Goal: Task Accomplishment & Management: Use online tool/utility

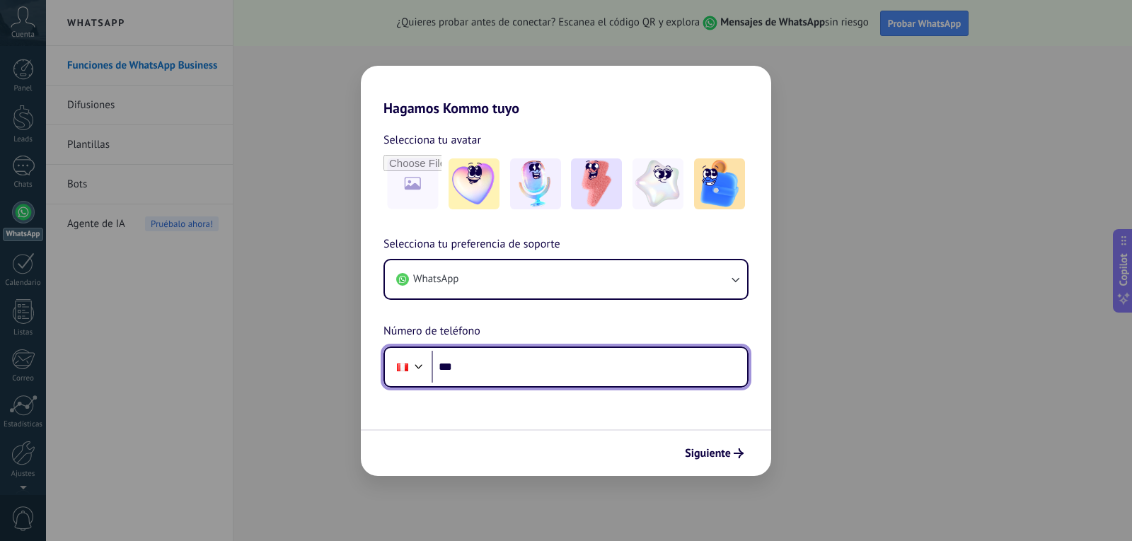
click at [496, 367] on input "***" at bounding box center [590, 367] width 316 height 33
click at [478, 369] on input "***" at bounding box center [590, 367] width 316 height 33
type input "**********"
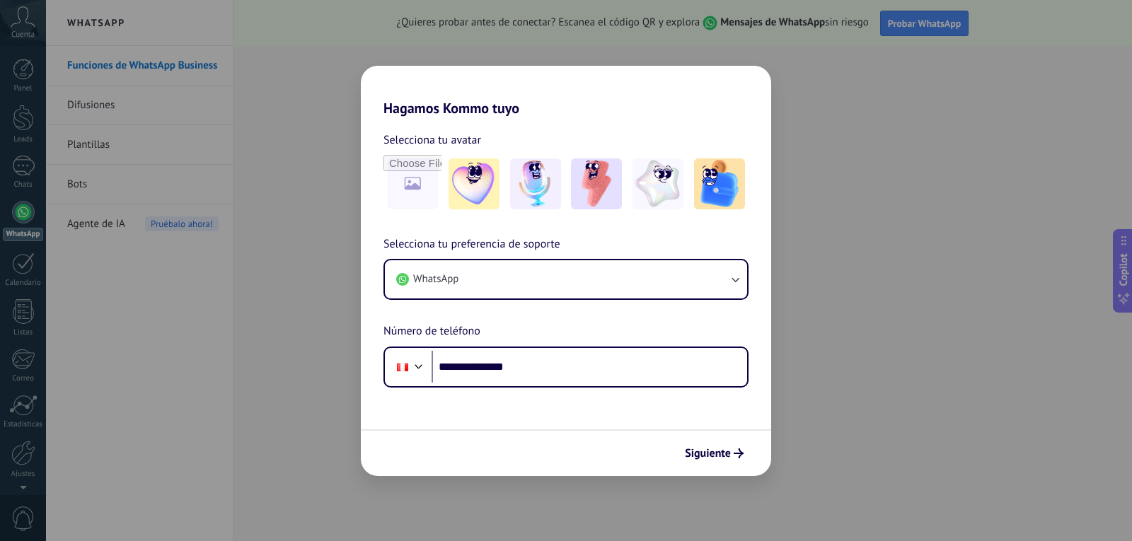
click at [724, 449] on span "Siguiente" at bounding box center [708, 454] width 46 height 10
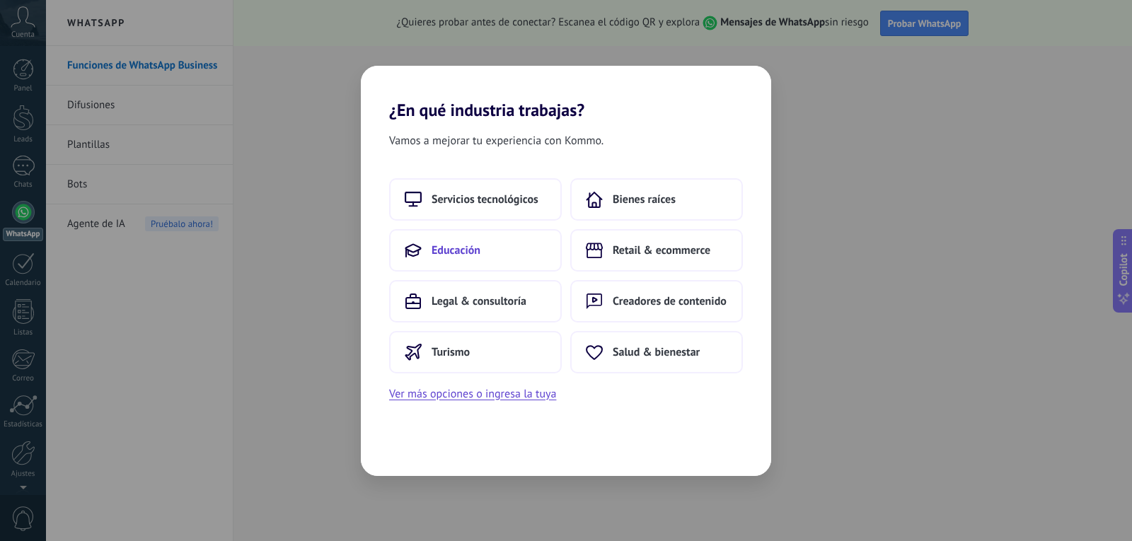
click at [486, 263] on button "Educación" at bounding box center [475, 250] width 173 height 42
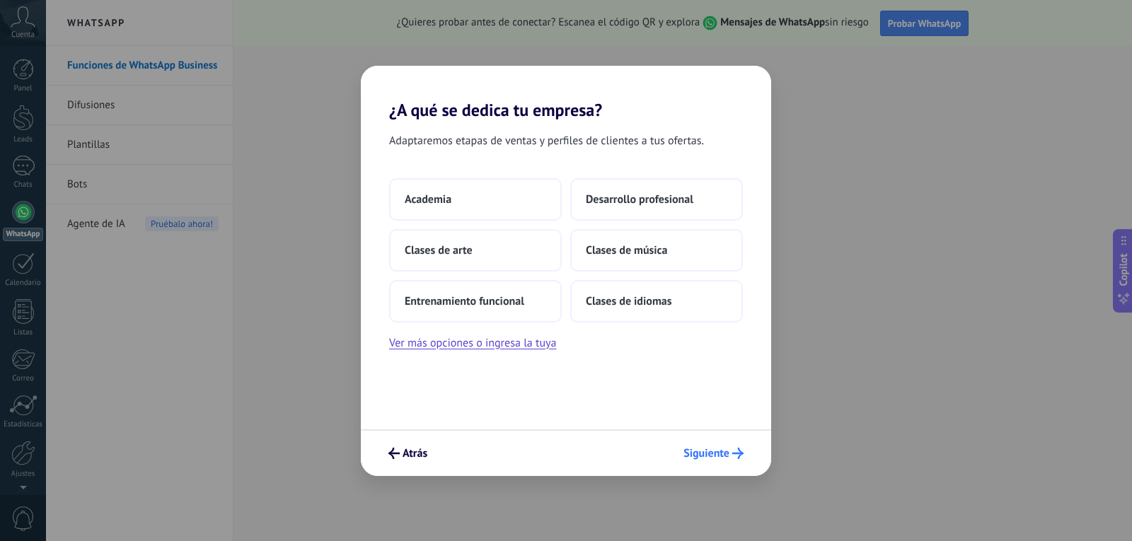
click at [710, 449] on span "Siguiente" at bounding box center [706, 454] width 46 height 10
click at [669, 197] on span "Desarrollo profesional" at bounding box center [640, 199] width 108 height 14
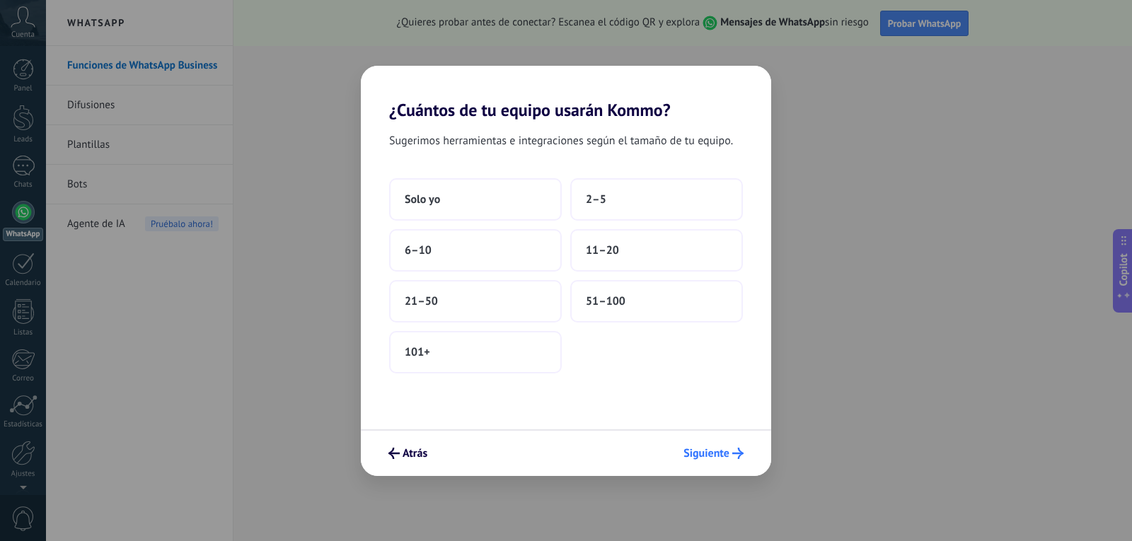
click at [713, 458] on span "Siguiente" at bounding box center [706, 454] width 46 height 10
click at [441, 202] on button "Solo yo" at bounding box center [475, 199] width 173 height 42
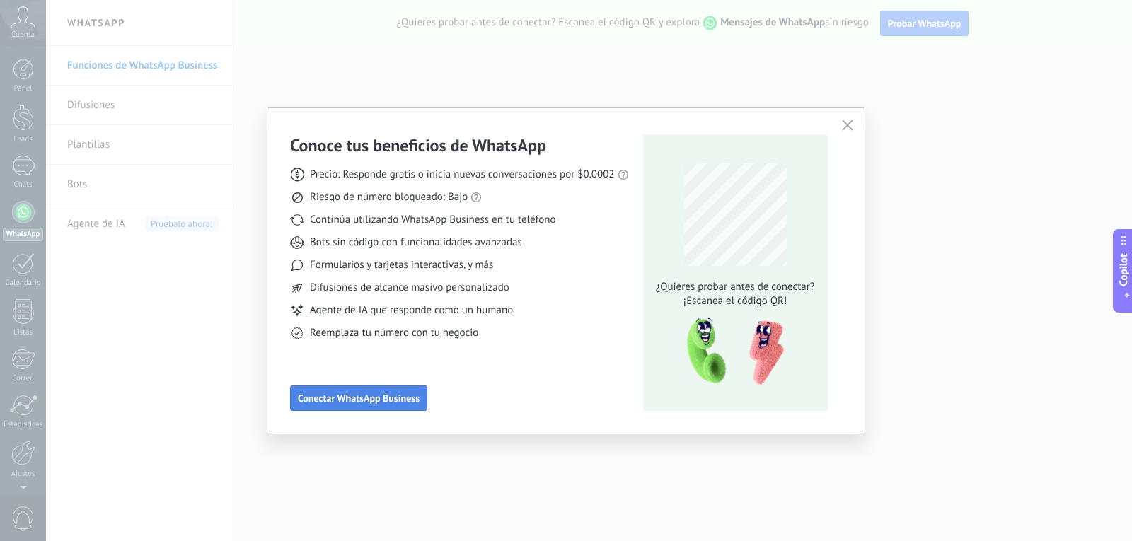
click at [358, 394] on span "Conectar WhatsApp Business" at bounding box center [359, 398] width 122 height 10
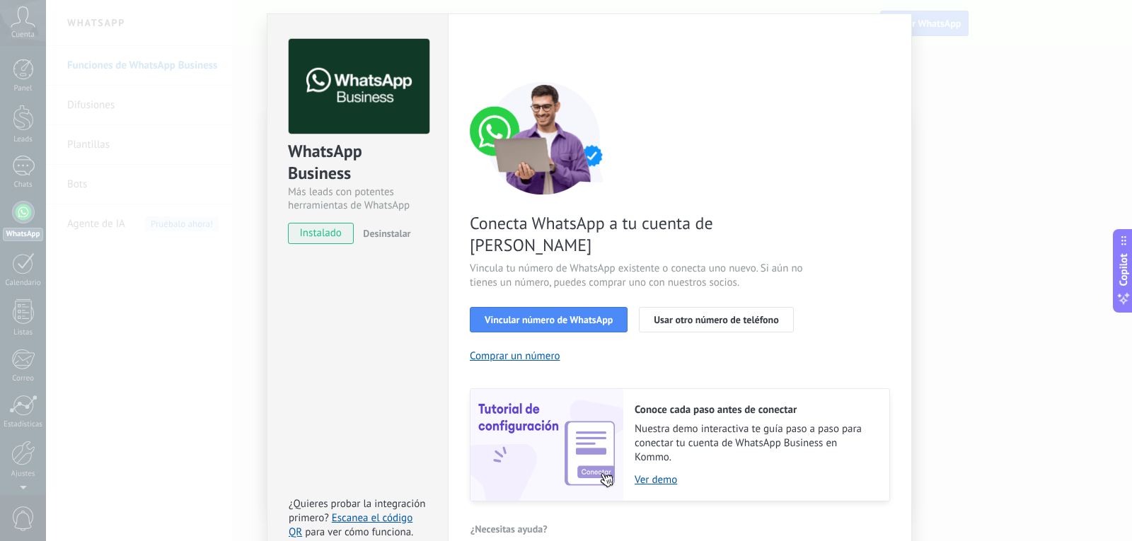
scroll to position [48, 0]
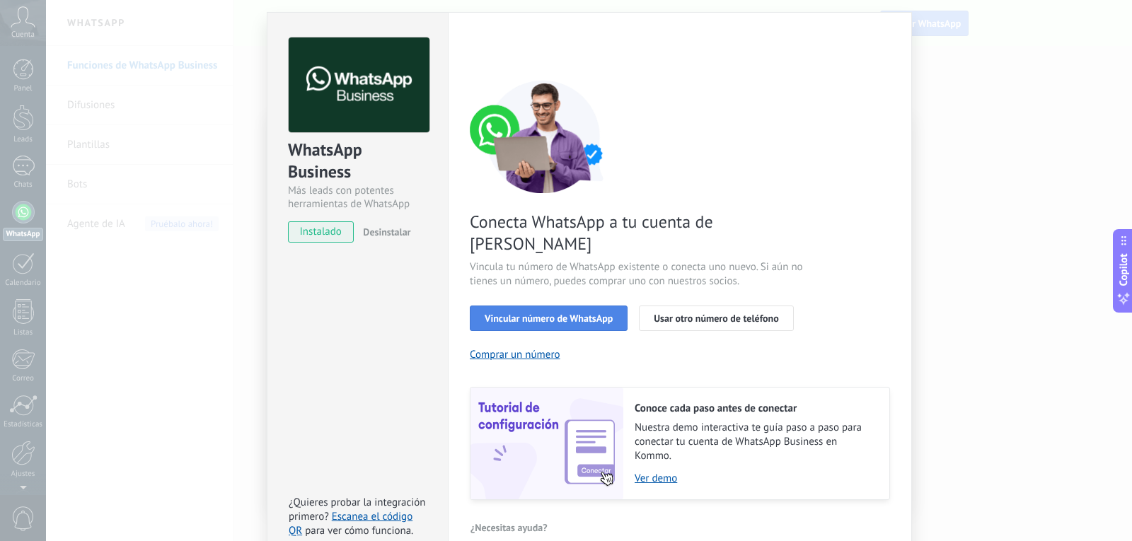
click at [555, 313] on span "Vincular número de WhatsApp" at bounding box center [549, 318] width 128 height 10
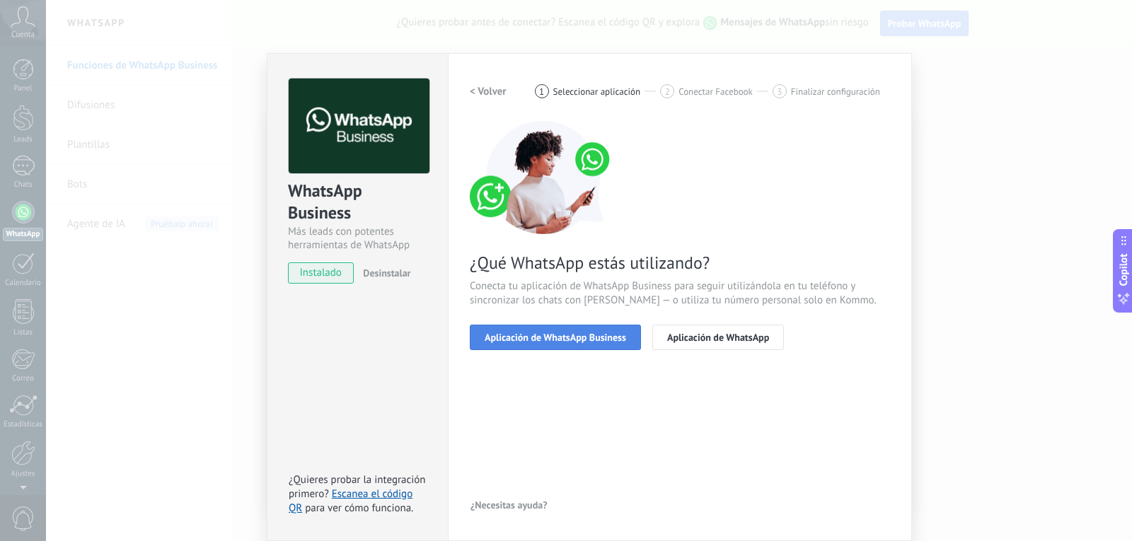
click at [562, 337] on span "Aplicación de WhatsApp Business" at bounding box center [556, 338] width 142 height 10
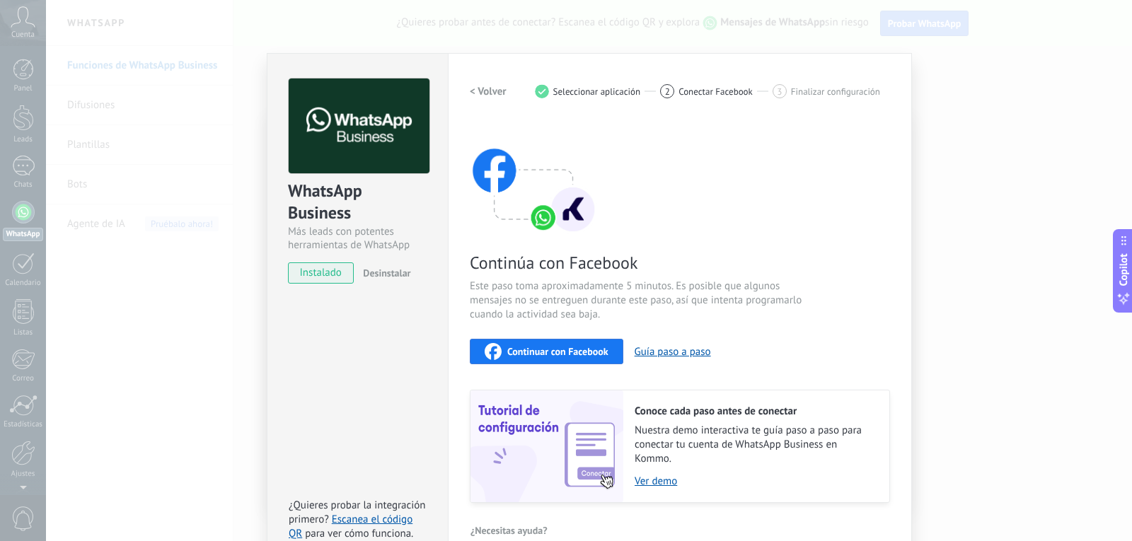
scroll to position [32, 0]
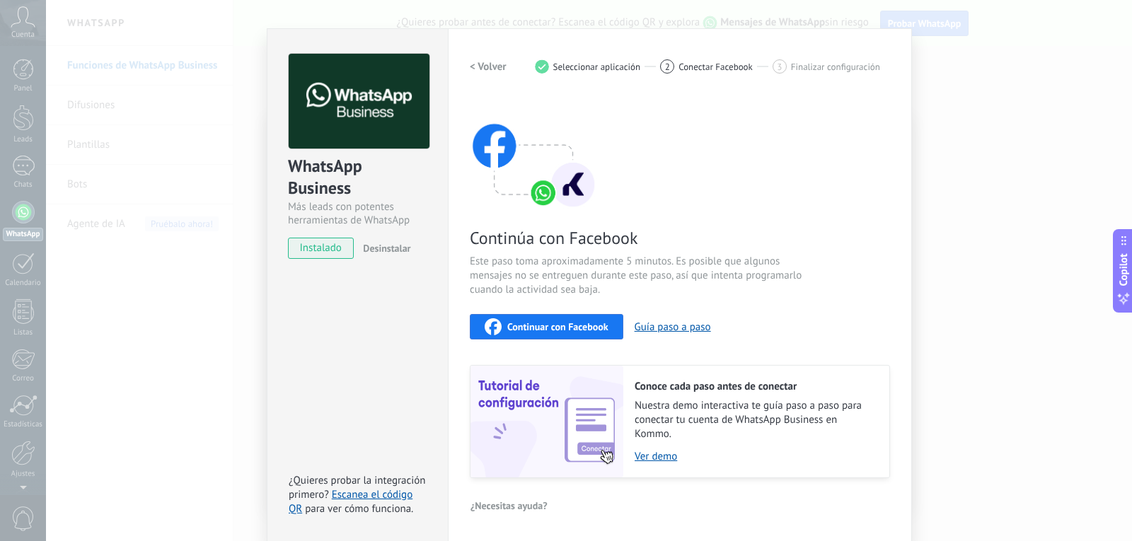
click at [322, 241] on span "instalado" at bounding box center [321, 248] width 64 height 21
click at [319, 247] on span "instalado" at bounding box center [321, 248] width 64 height 21
click at [318, 247] on span "instalado" at bounding box center [321, 248] width 64 height 21
click at [535, 67] on div "1" at bounding box center [542, 66] width 14 height 14
click at [548, 65] on div "1 Seleccionar aplicación" at bounding box center [598, 66] width 126 height 14
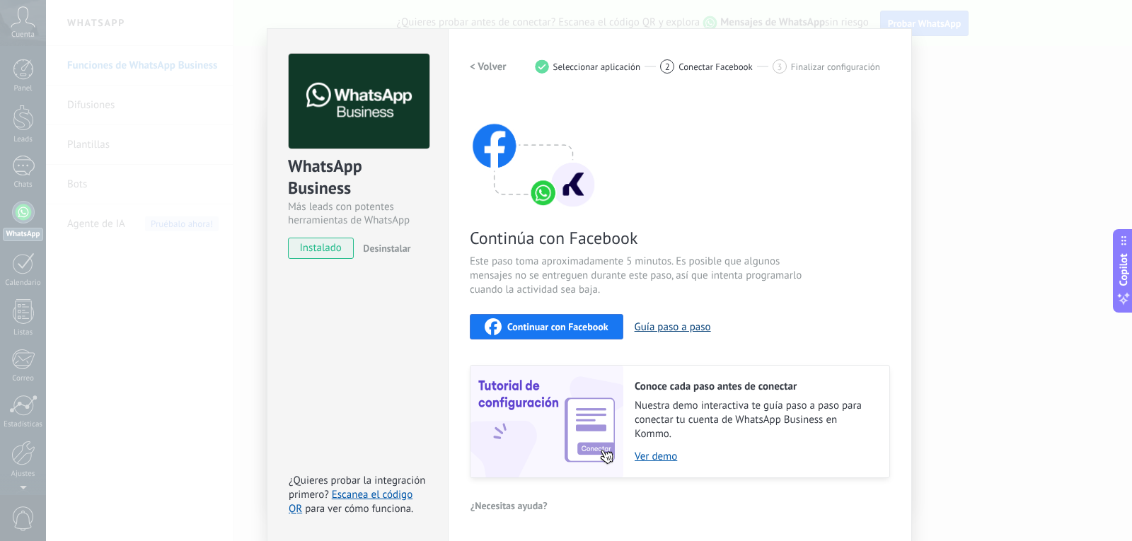
click at [688, 327] on button "Guía paso a paso" at bounding box center [673, 327] width 76 height 13
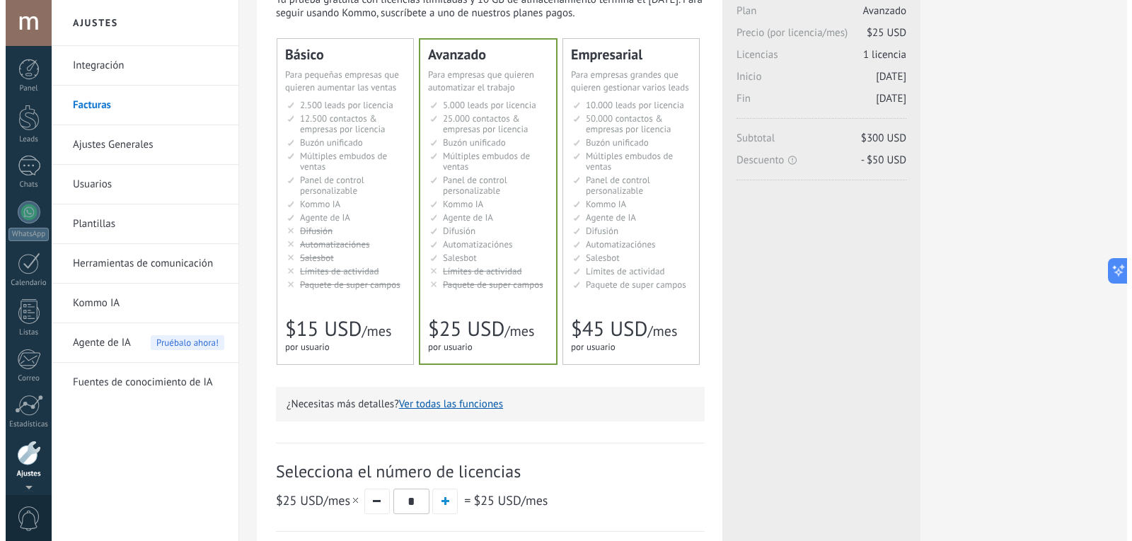
scroll to position [47, 0]
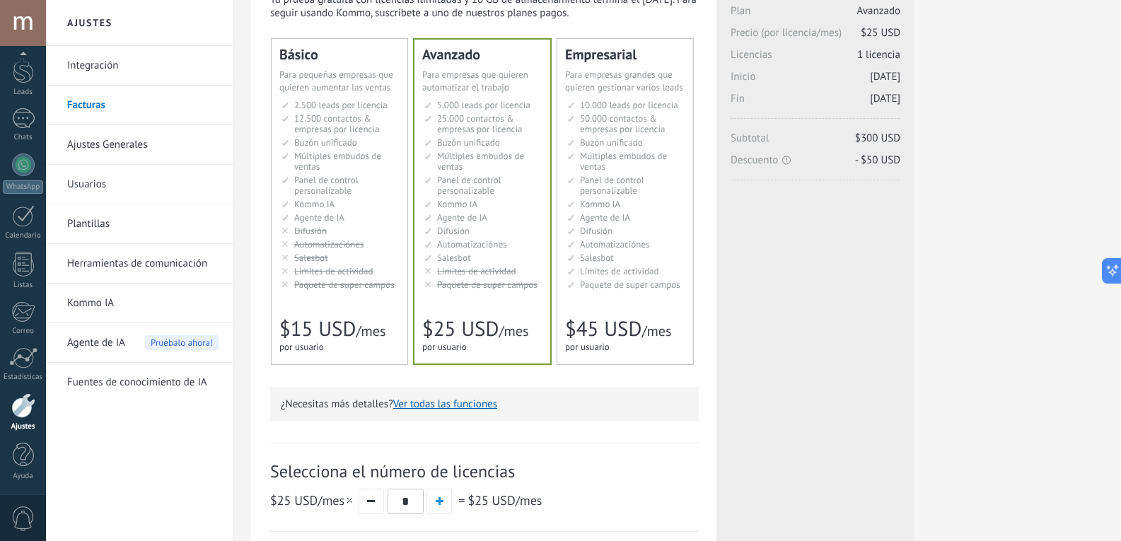
click at [22, 24] on div at bounding box center [23, 23] width 46 height 46
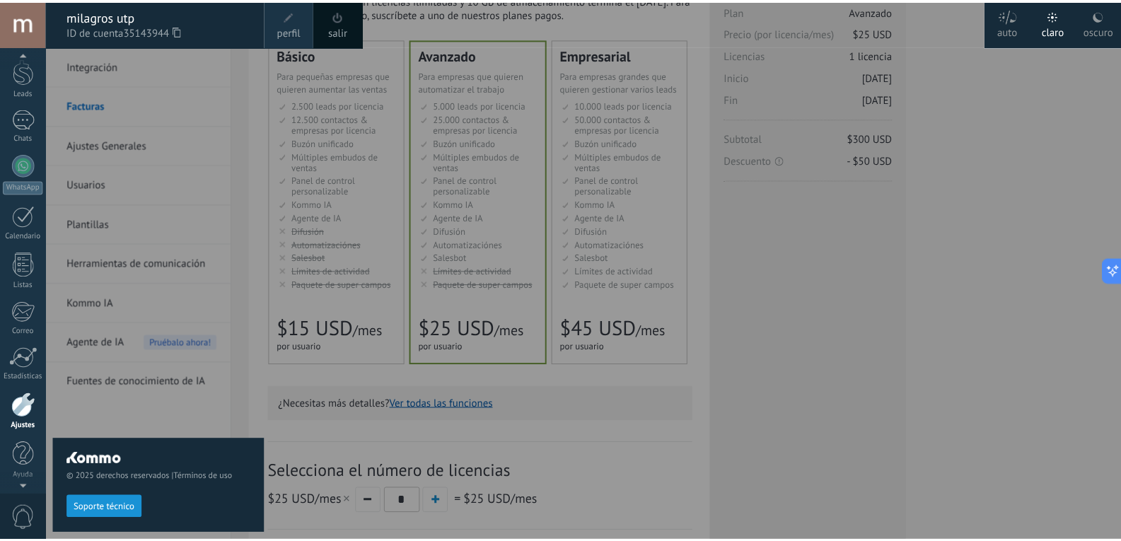
scroll to position [43, 0]
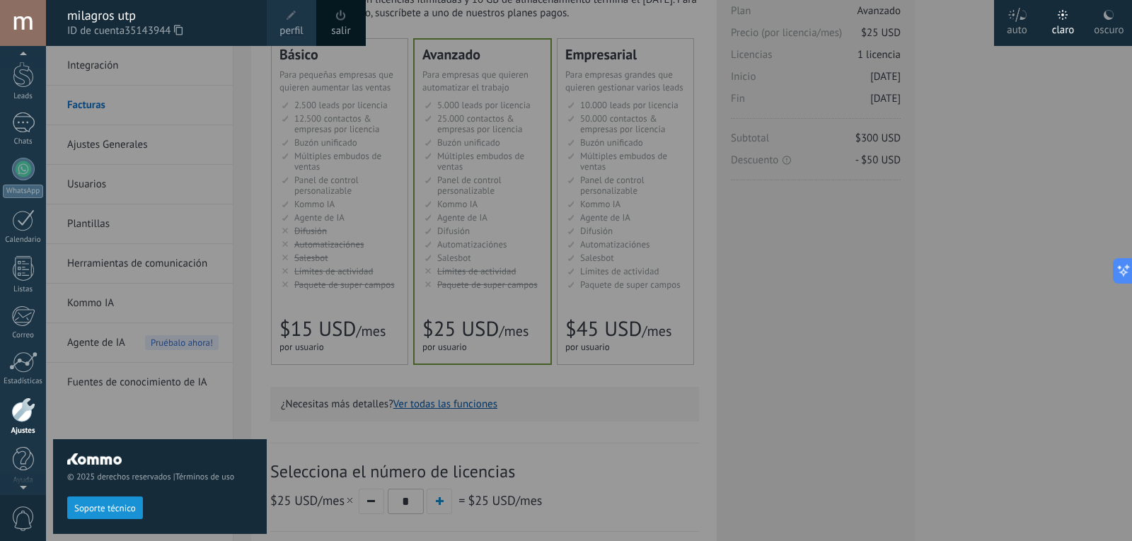
click at [342, 18] on span at bounding box center [341, 15] width 10 height 11
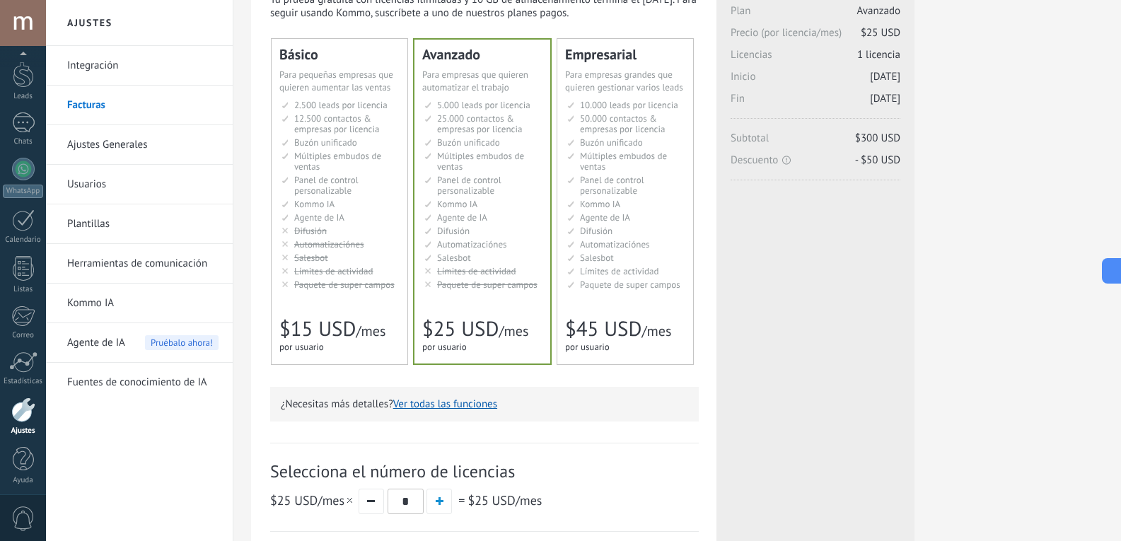
scroll to position [47, 0]
